Goal: Information Seeking & Learning: Find contact information

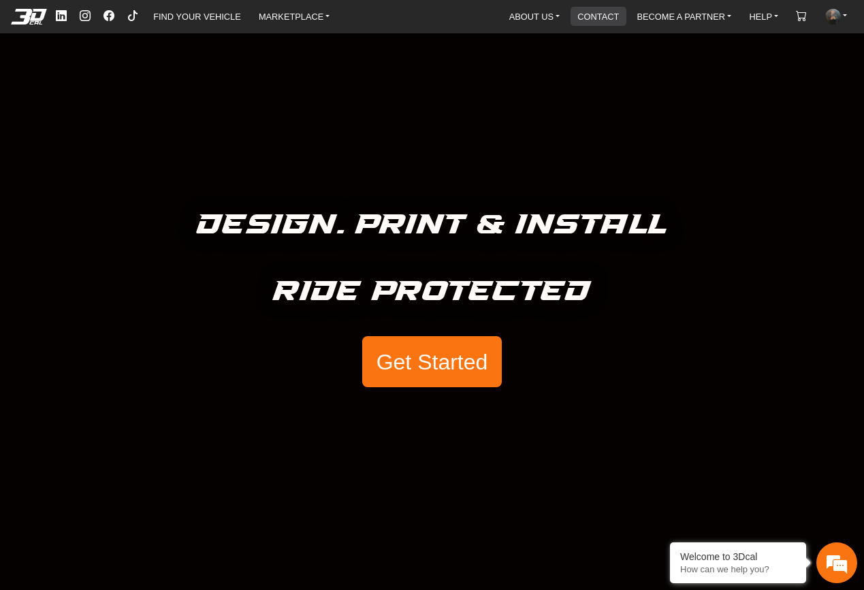
click at [598, 22] on link "CONTACT" at bounding box center [598, 16] width 52 height 19
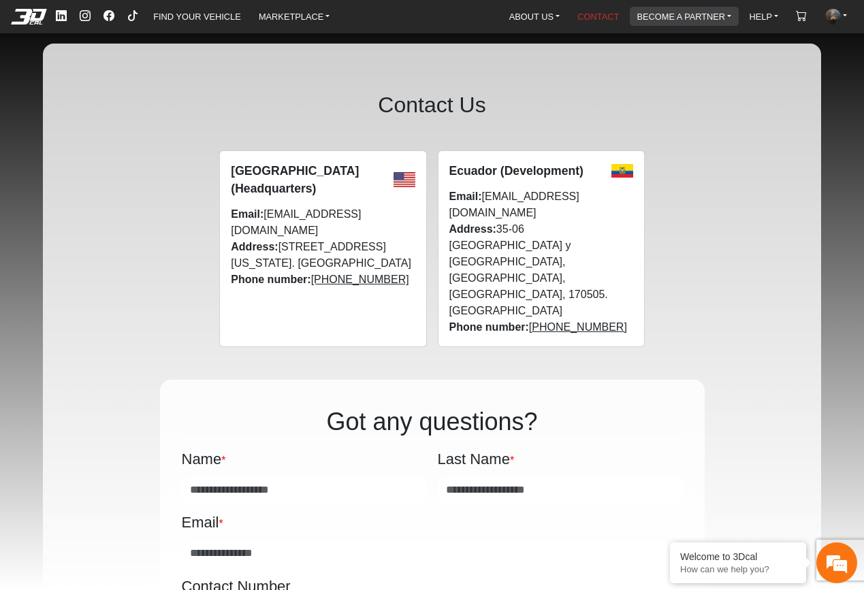
click at [649, 15] on link "BECOME A PARTNER" at bounding box center [684, 16] width 106 height 19
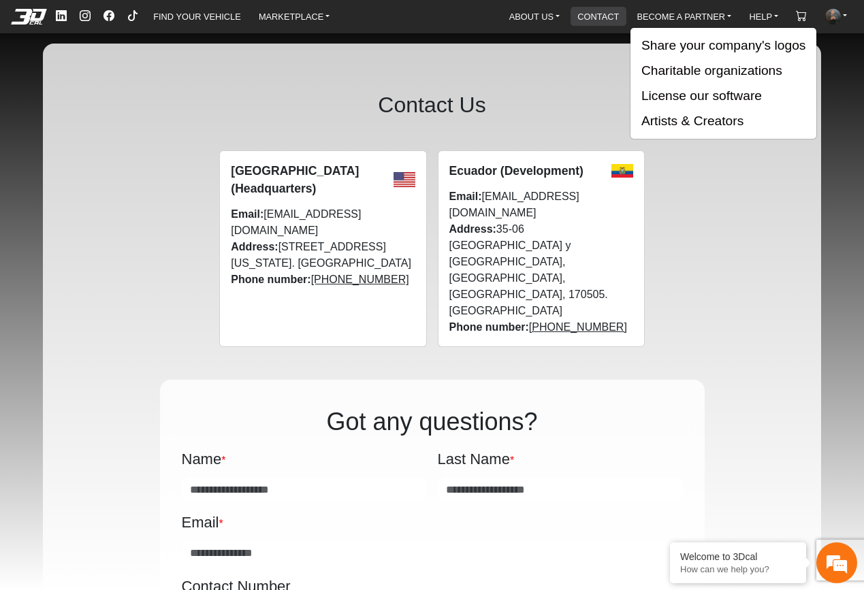
click at [578, 16] on link "CONTACT" at bounding box center [598, 16] width 52 height 19
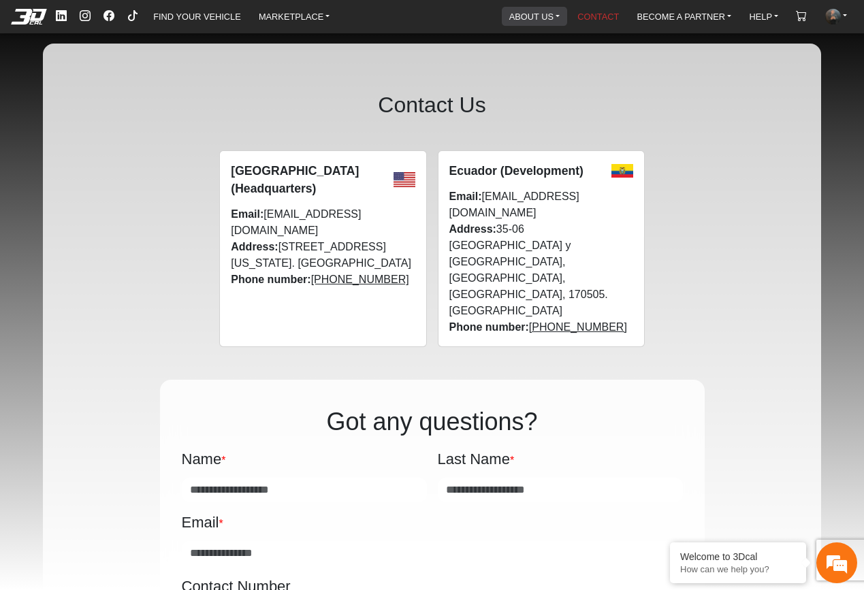
click at [544, 14] on link "ABOUT US" at bounding box center [534, 16] width 61 height 19
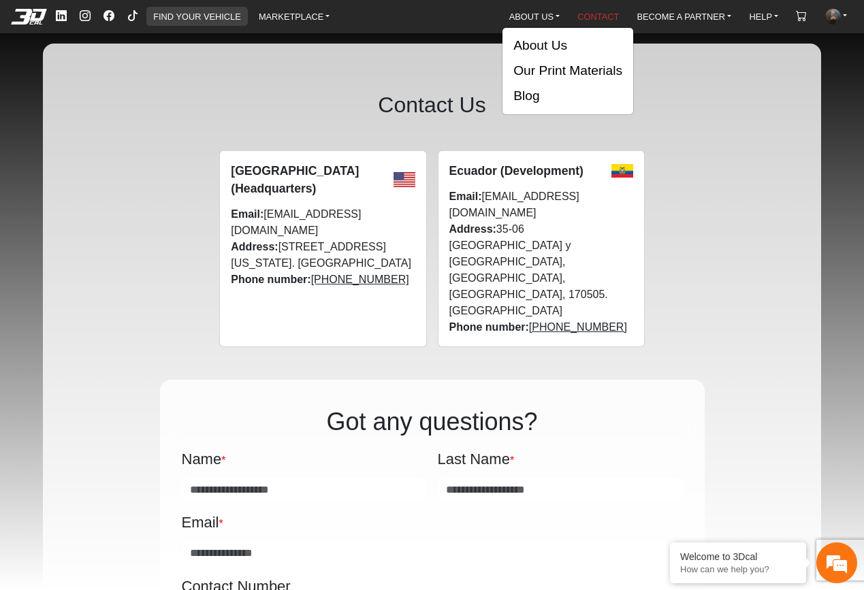
click at [206, 20] on link "FIND YOUR VEHICLE" at bounding box center [197, 16] width 98 height 19
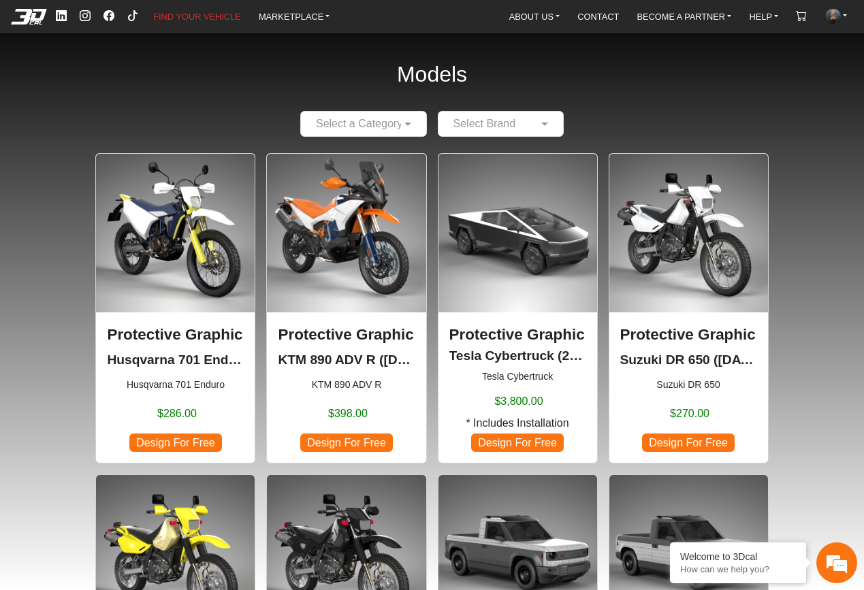
click at [32, 23] on em at bounding box center [28, 16] width 54 height 15
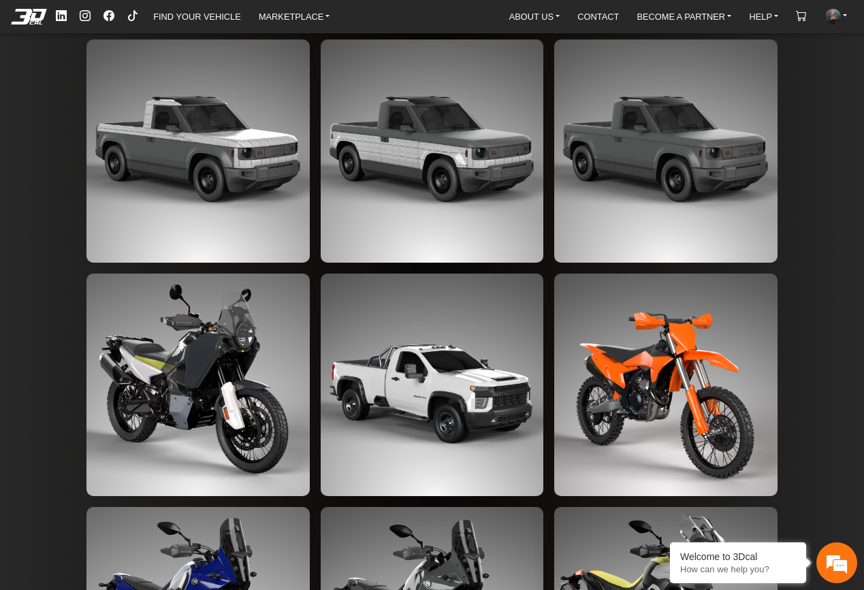
scroll to position [2807, 0]
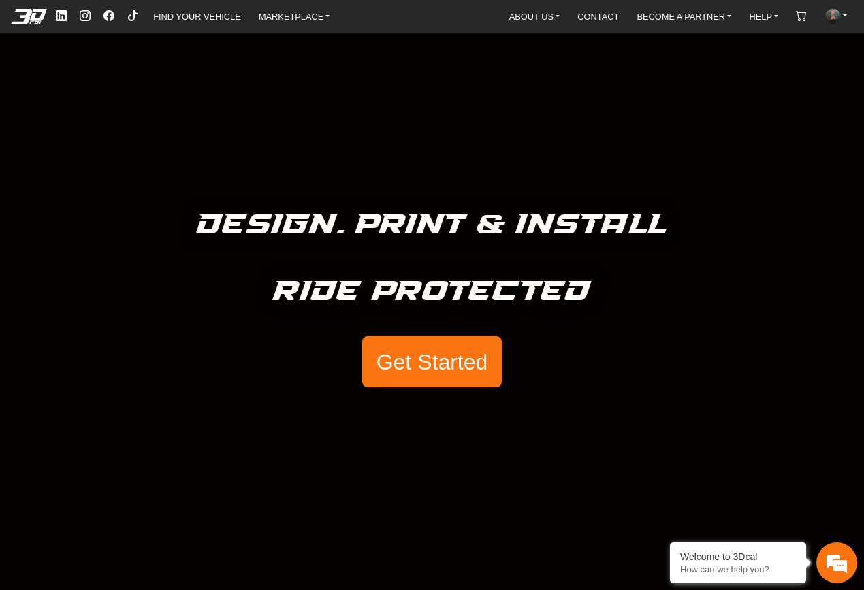
click at [532, 27] on ul "ABOUT US About Us Our Print Materials Blog CONTACT BECOME A PARTNER Share your …" at bounding box center [677, 16] width 355 height 22
click at [532, 25] on link "ABOUT US" at bounding box center [534, 16] width 61 height 19
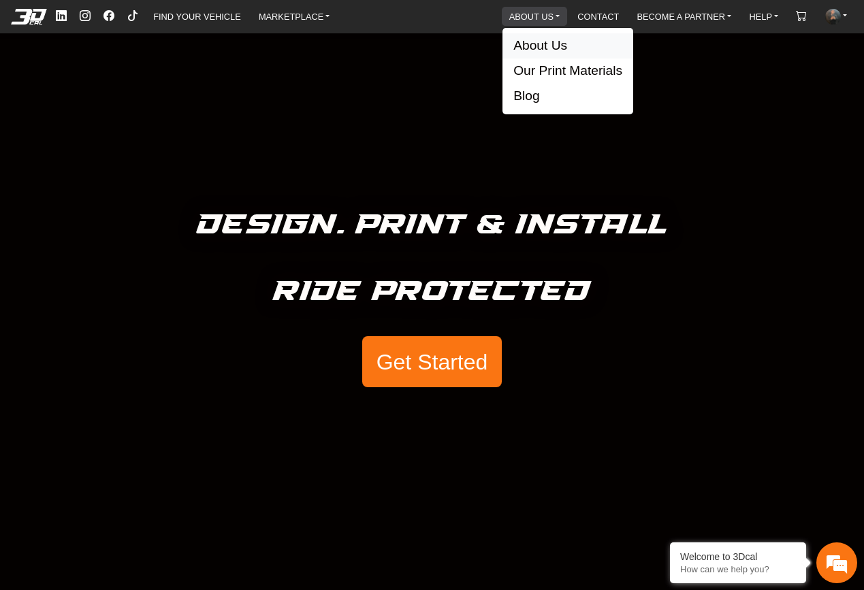
click at [542, 48] on button "About Us" at bounding box center [567, 45] width 131 height 25
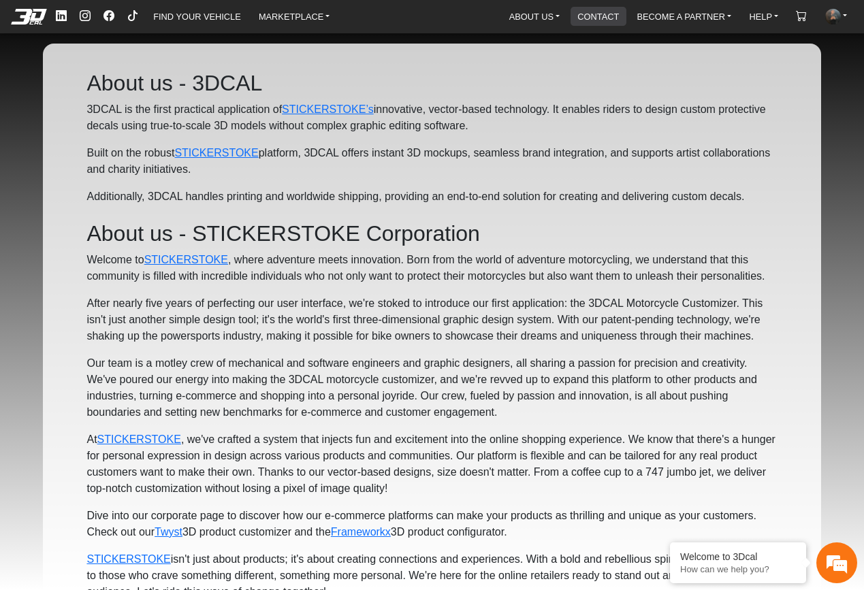
click at [597, 16] on link "CONTACT" at bounding box center [598, 16] width 52 height 19
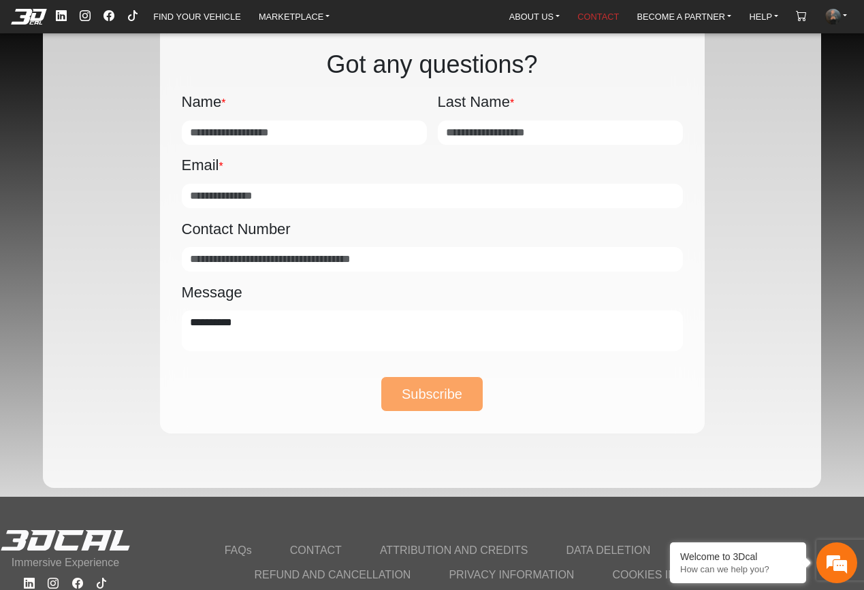
scroll to position [72, 0]
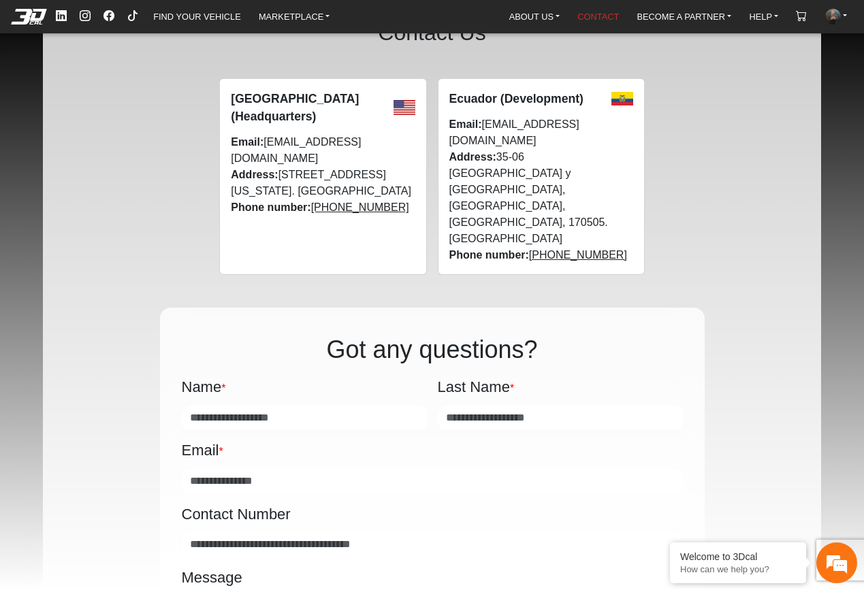
click at [538, 438] on div "Email * Input a valid email" at bounding box center [432, 465] width 501 height 54
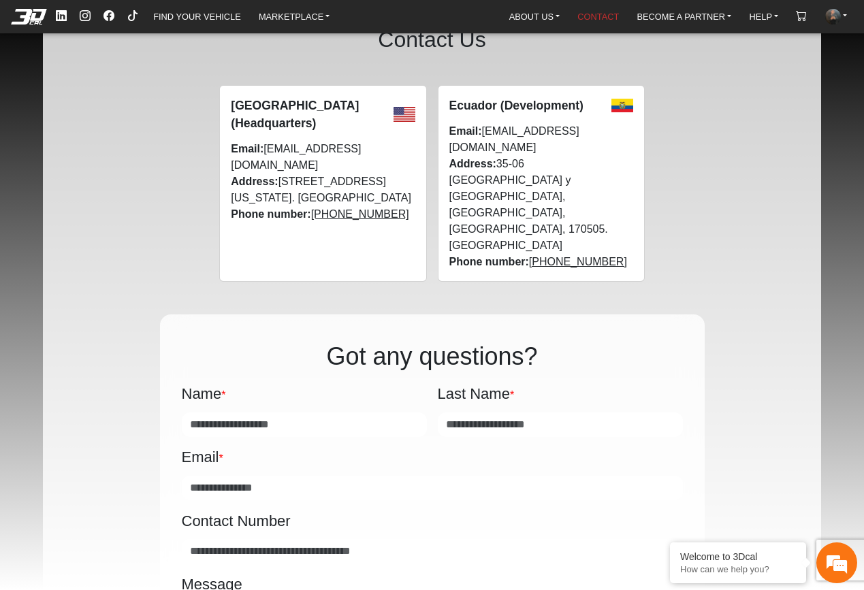
scroll to position [0, 0]
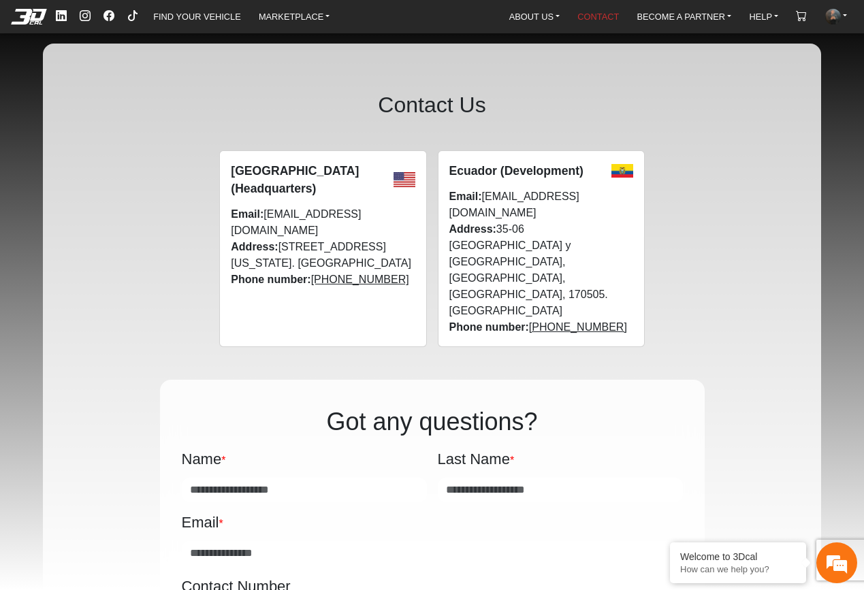
click at [27, 22] on em at bounding box center [28, 16] width 54 height 15
